Goal: Transaction & Acquisition: Purchase product/service

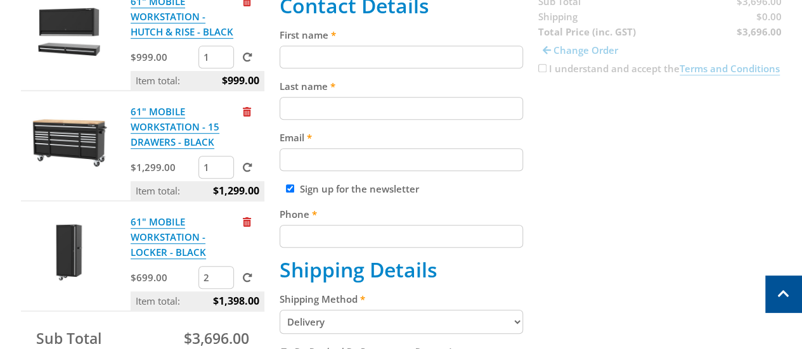
scroll to position [312, 0]
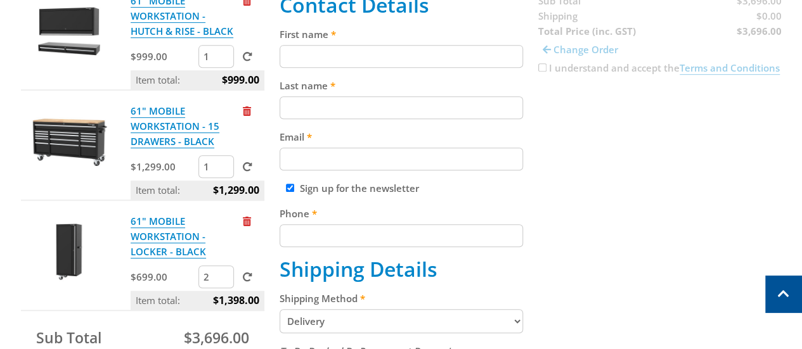
click at [81, 132] on img at bounding box center [69, 141] width 76 height 76
click at [164, 116] on link "61" MOBILE WORKSTATION - 15 DRAWERS - BLACK" at bounding box center [175, 127] width 89 height 44
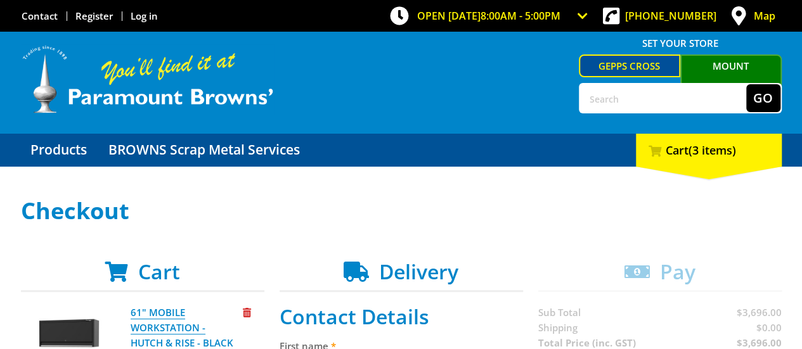
click at [63, 147] on link "Products" at bounding box center [58, 150] width 75 height 33
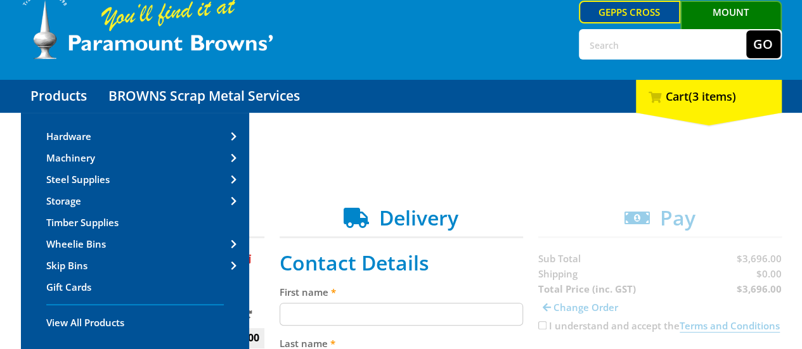
scroll to position [62, 0]
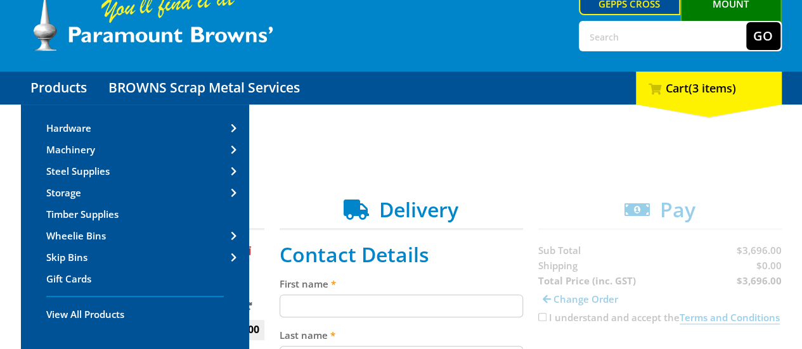
click at [112, 187] on link "Storage" at bounding box center [135, 192] width 228 height 20
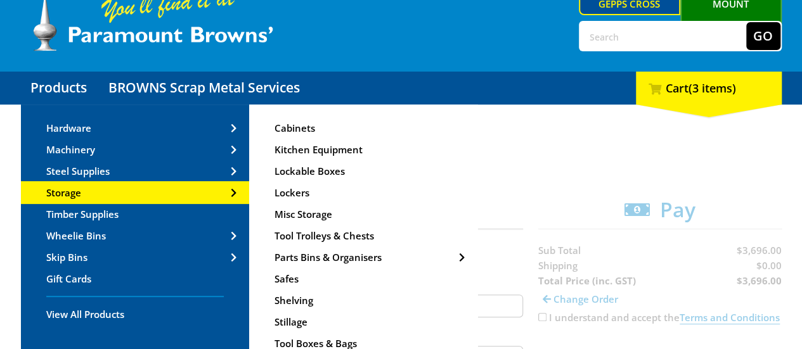
click at [313, 237] on span "Tool Trolleys & Chests" at bounding box center [323, 235] width 99 height 13
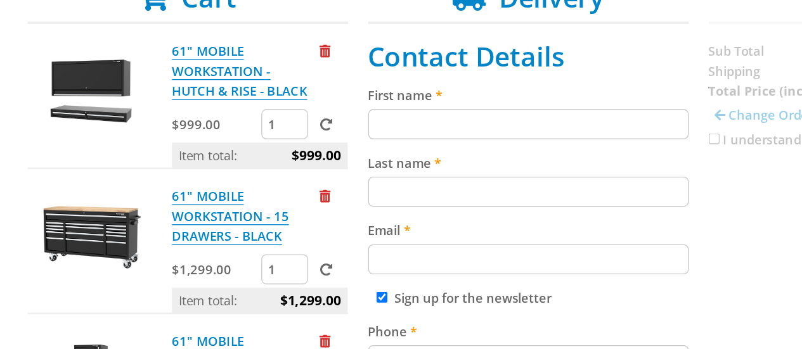
scroll to position [273, 0]
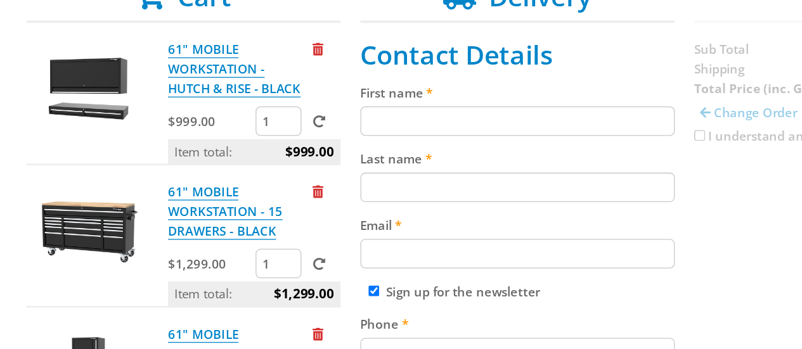
click at [234, 230] on span "$1,299.00" at bounding box center [235, 228] width 46 height 19
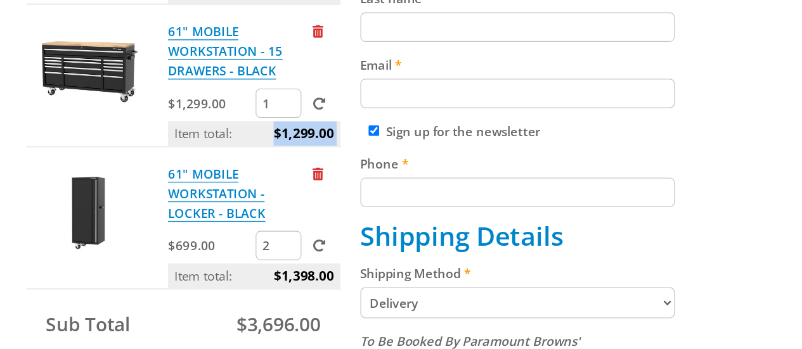
scroll to position [330, 0]
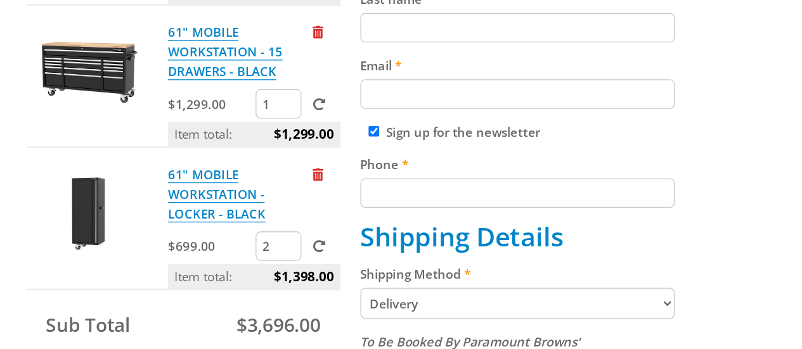
click at [234, 298] on div "61" MOBILE WORKSTATION - HUTCH & RISE - BLACK $999.00 1 Item total: $999.00 61"…" at bounding box center [142, 176] width 243 height 402
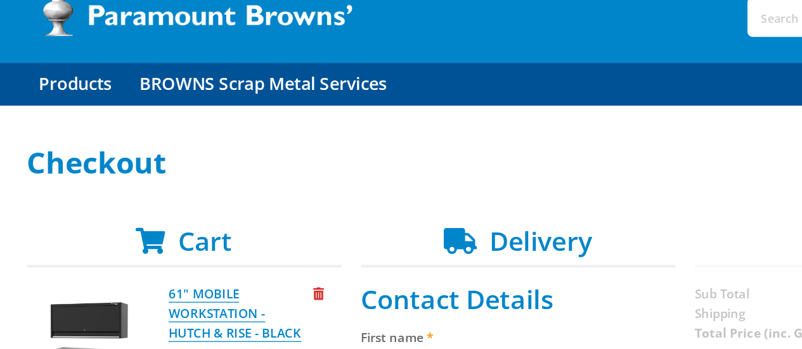
scroll to position [84, 0]
